Goal: Obtain resource: Download file/media

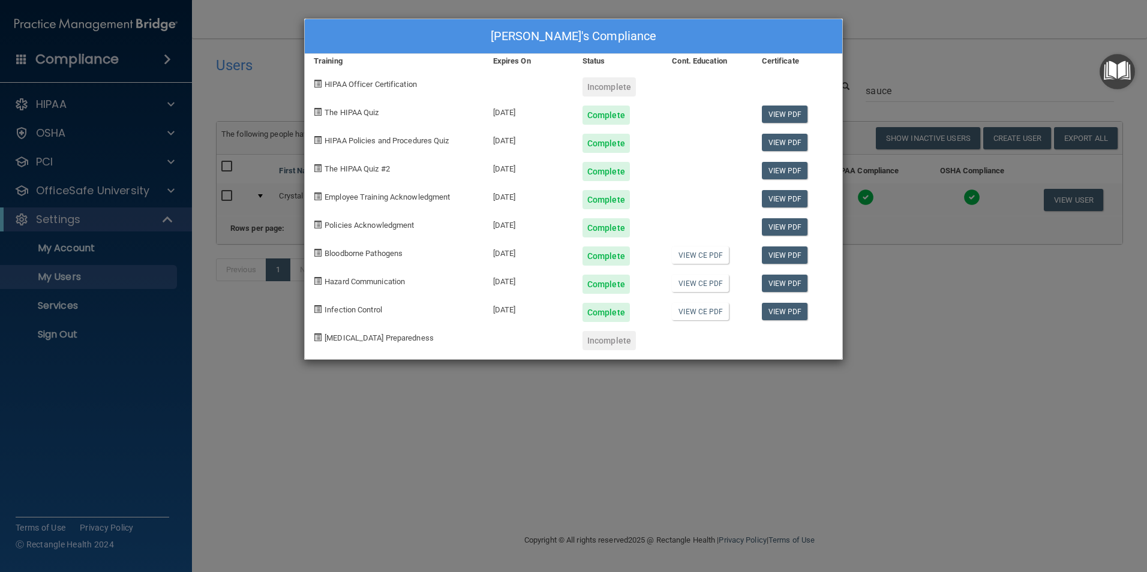
select select "20"
click at [776, 118] on link "View PDF" at bounding box center [785, 114] width 46 height 17
click at [783, 112] on link "View PDF" at bounding box center [785, 114] width 46 height 17
click at [781, 148] on link "View PDF" at bounding box center [785, 142] width 46 height 17
click at [777, 171] on link "View PDF" at bounding box center [785, 170] width 46 height 17
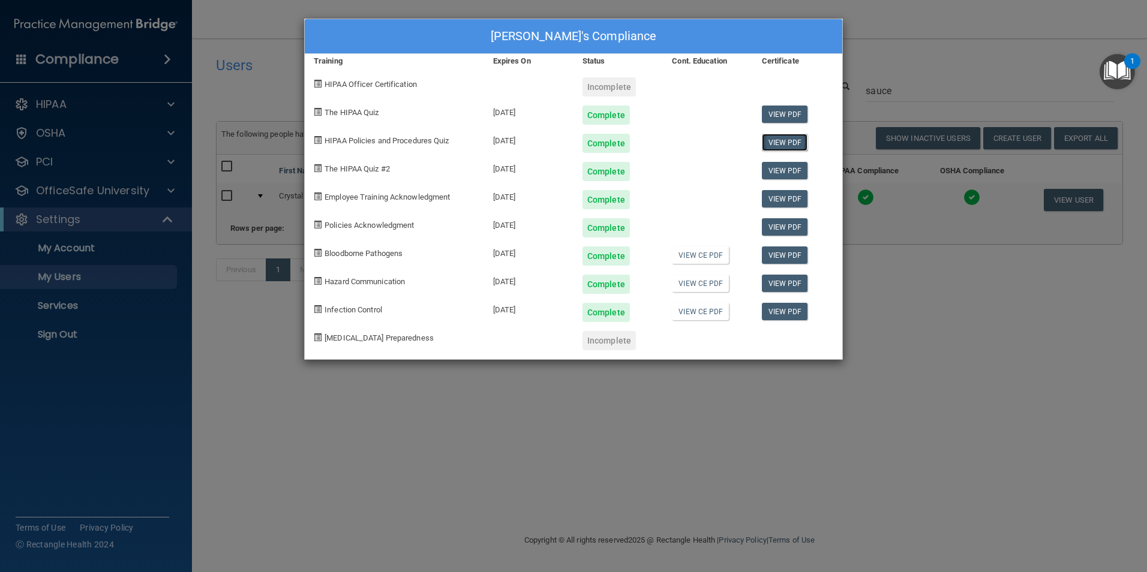
click at [789, 145] on link "View PDF" at bounding box center [785, 142] width 46 height 17
click at [783, 199] on link "View PDF" at bounding box center [785, 198] width 46 height 17
click at [789, 223] on link "View PDF" at bounding box center [785, 226] width 46 height 17
click at [794, 256] on link "View PDF" at bounding box center [785, 255] width 46 height 17
click at [778, 282] on link "View PDF" at bounding box center [785, 283] width 46 height 17
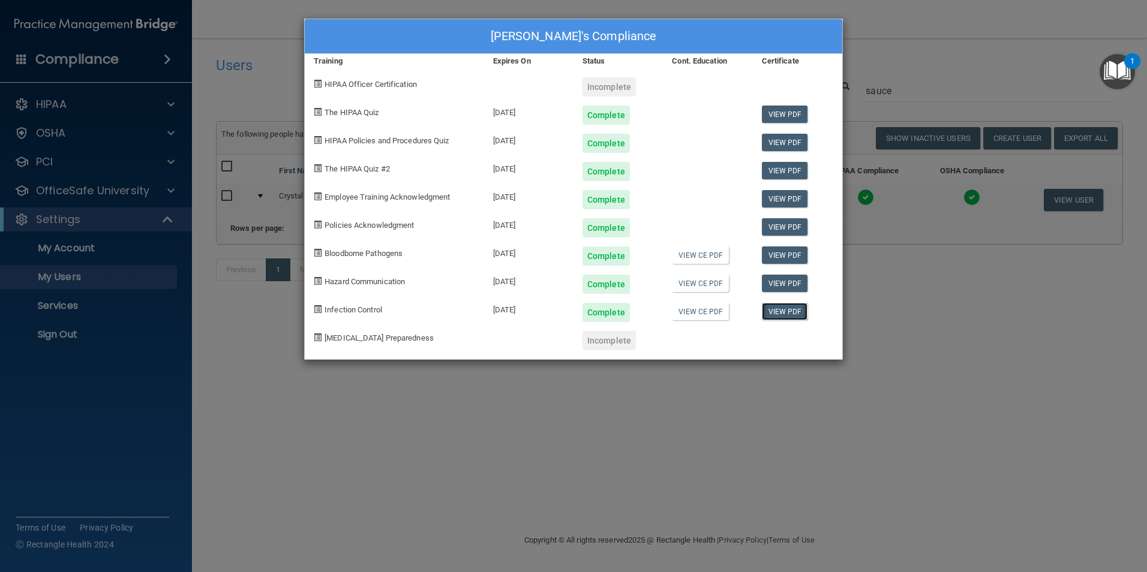
click at [784, 315] on link "View PDF" at bounding box center [785, 311] width 46 height 17
click at [735, 440] on div "Crystal Sauce's Compliance Training Expires On Status Cont. Education Certifica…" at bounding box center [573, 286] width 1147 height 572
